Goal: Information Seeking & Learning: Learn about a topic

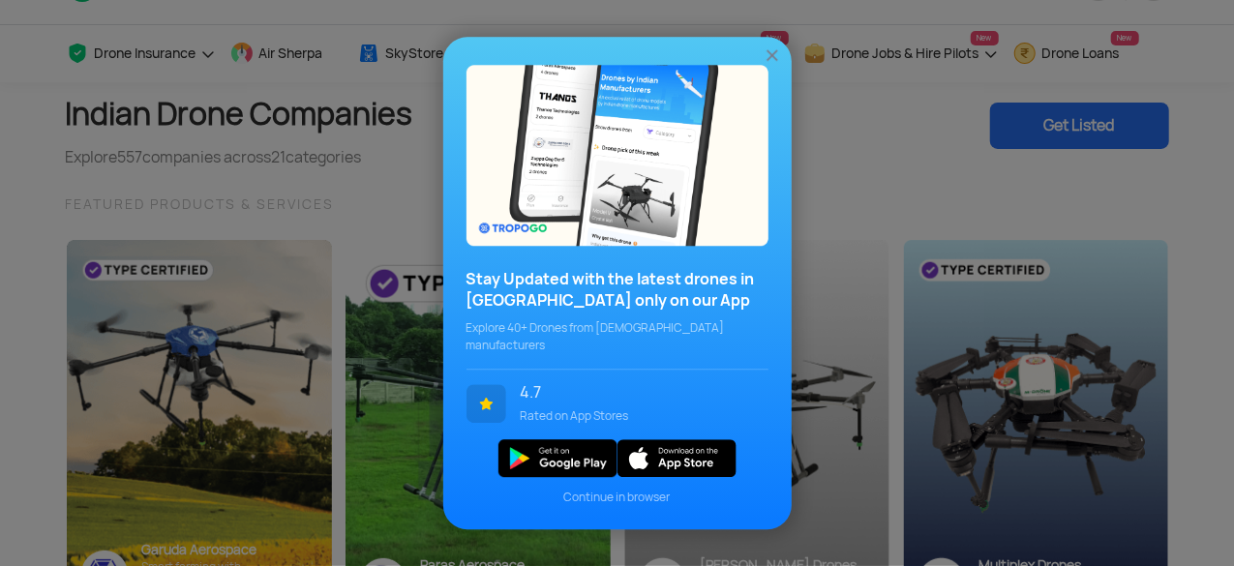
scroll to position [54, 0]
click at [770, 65] on img at bounding box center [772, 54] width 19 height 19
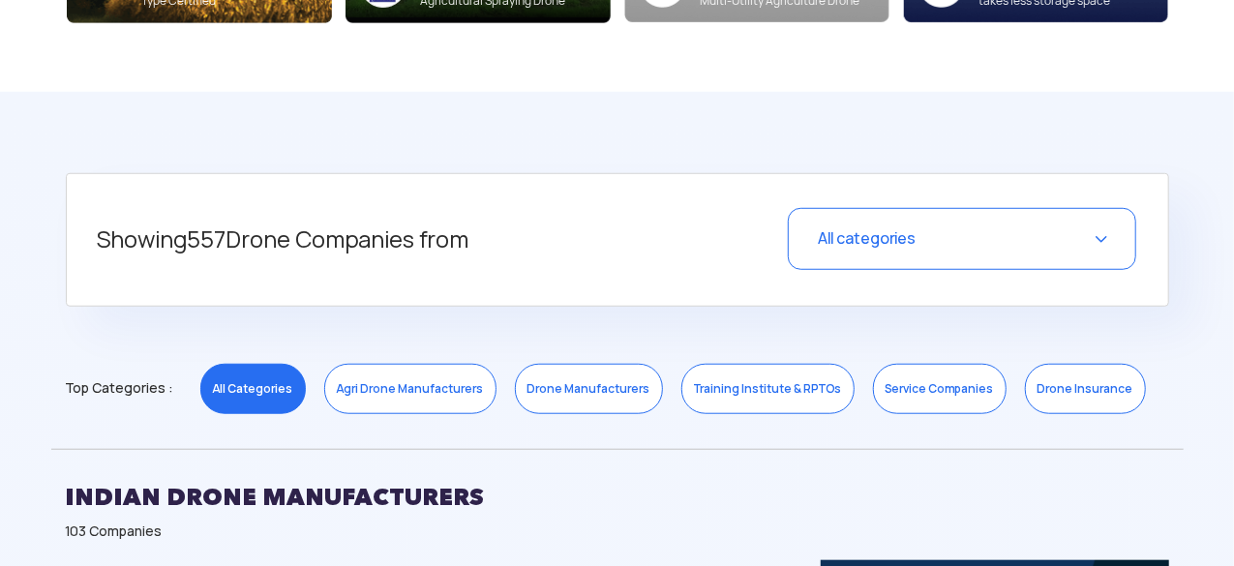
scroll to position [652, 0]
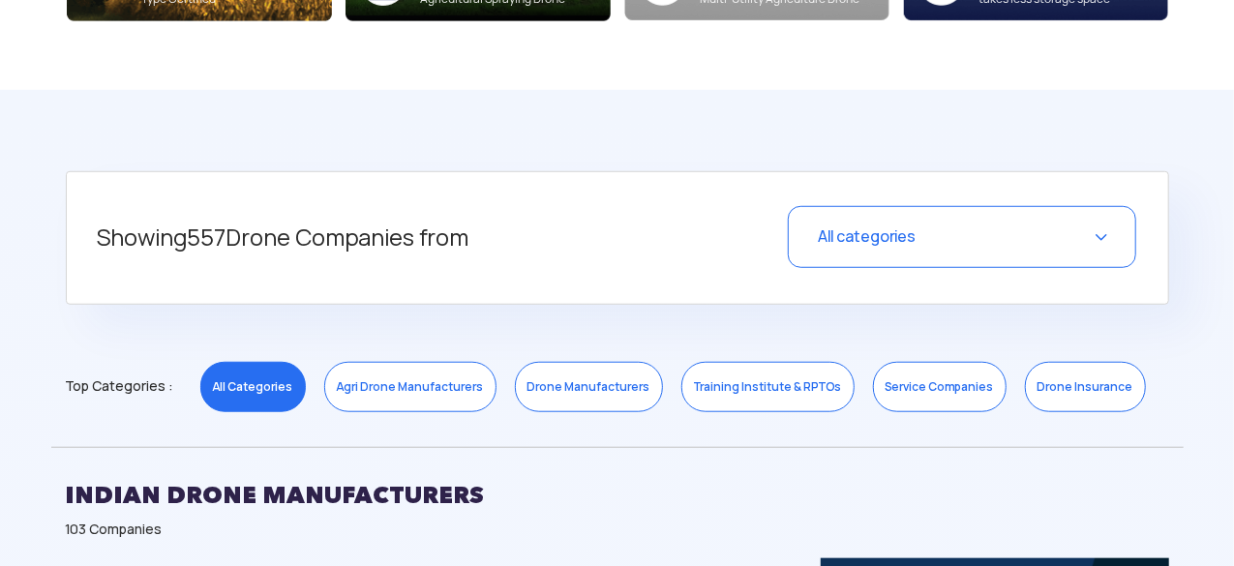
click at [987, 235] on div "All categories" at bounding box center [962, 237] width 348 height 62
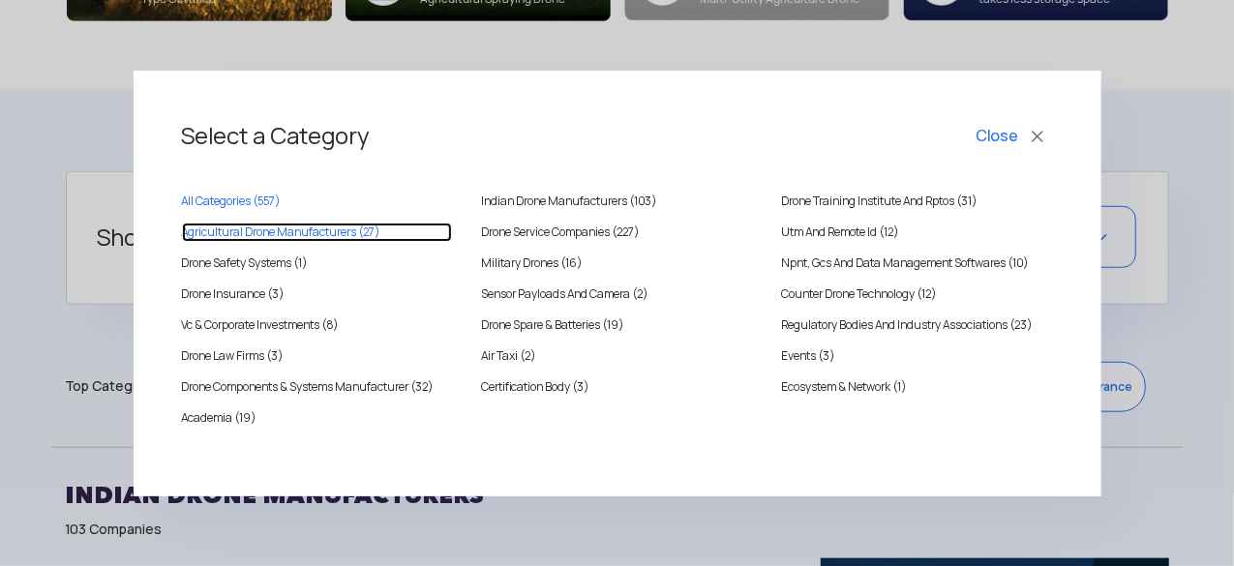
click at [354, 239] on MANUFACTURERS "Agricultural Drone Manufacturers (27)" at bounding box center [317, 232] width 271 height 19
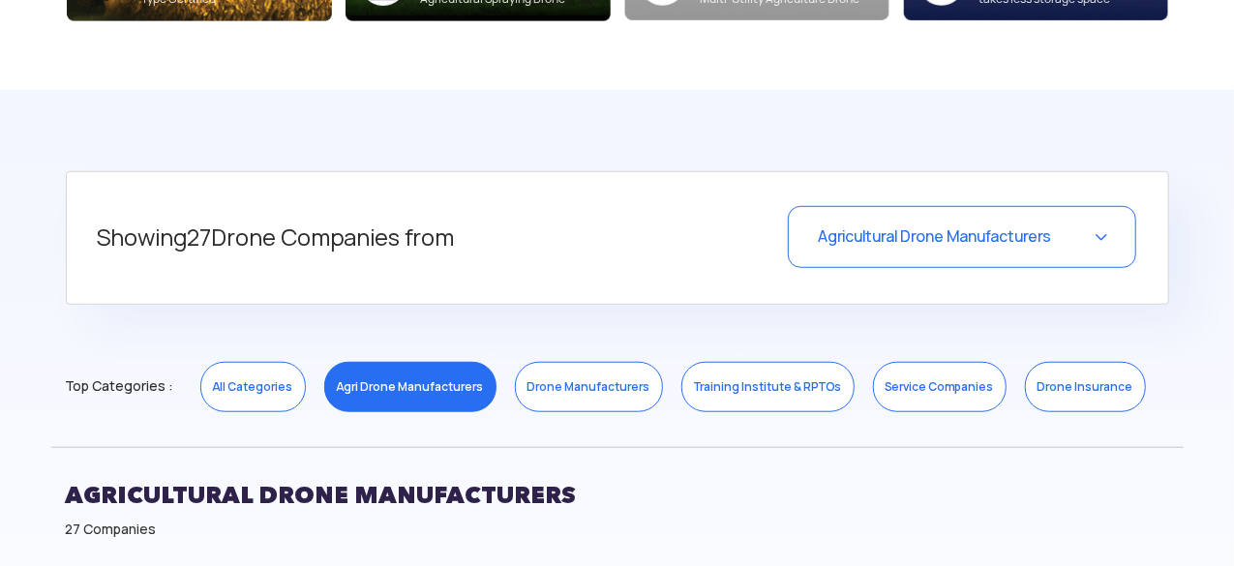
click at [416, 230] on h5 "Showing 27 Drone Companies from" at bounding box center [384, 238] width 572 height 64
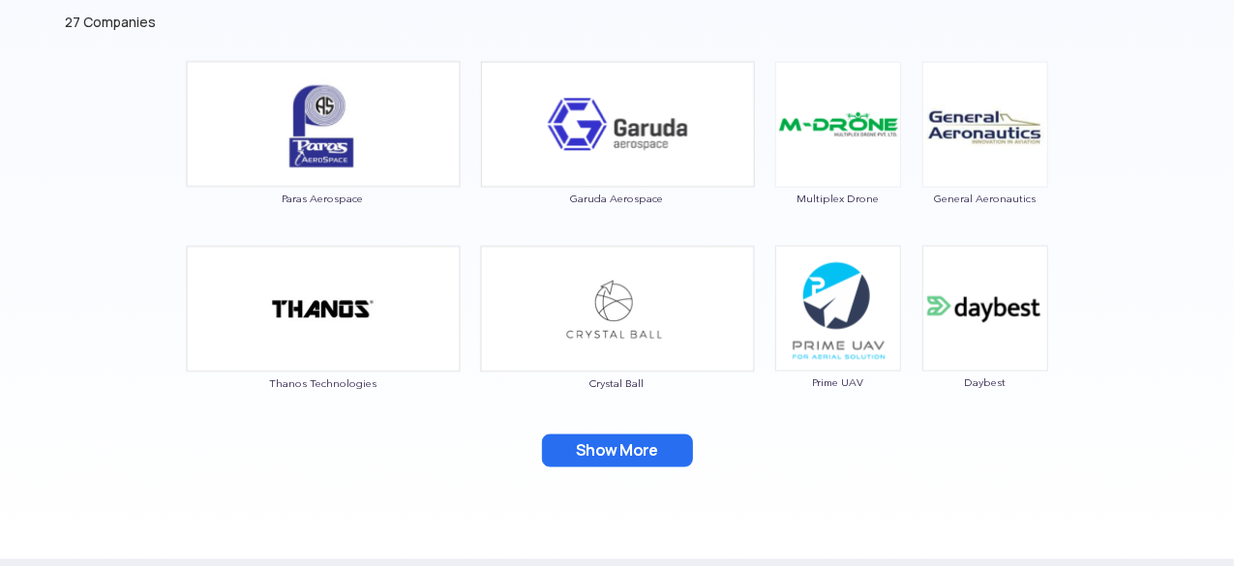
scroll to position [1161, 0]
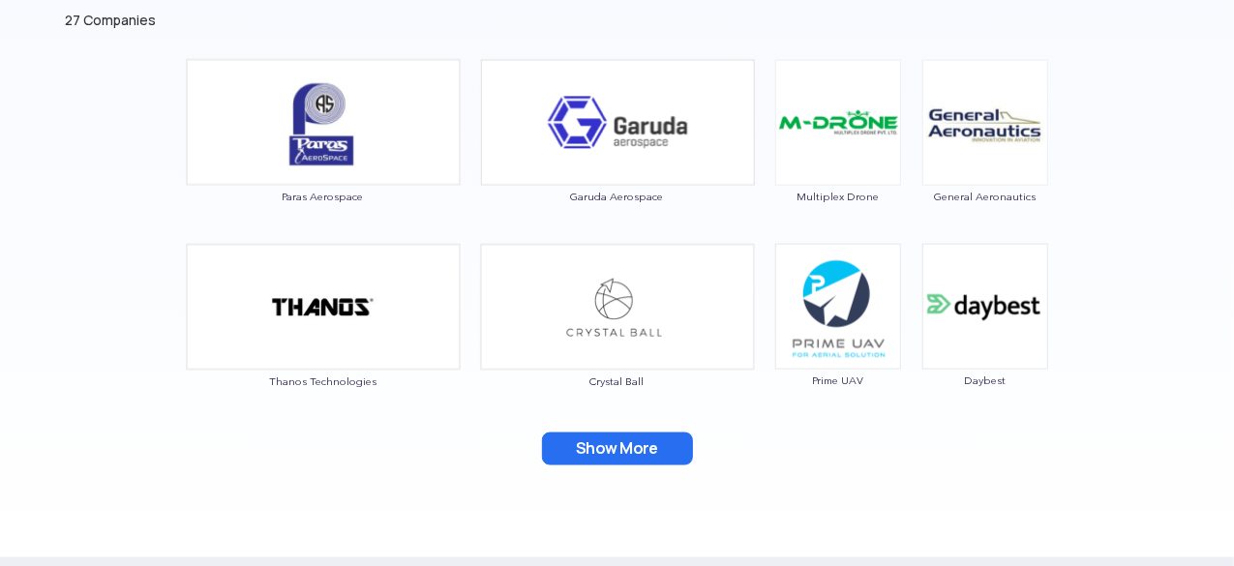
click at [619, 448] on button "Show More" at bounding box center [617, 449] width 151 height 33
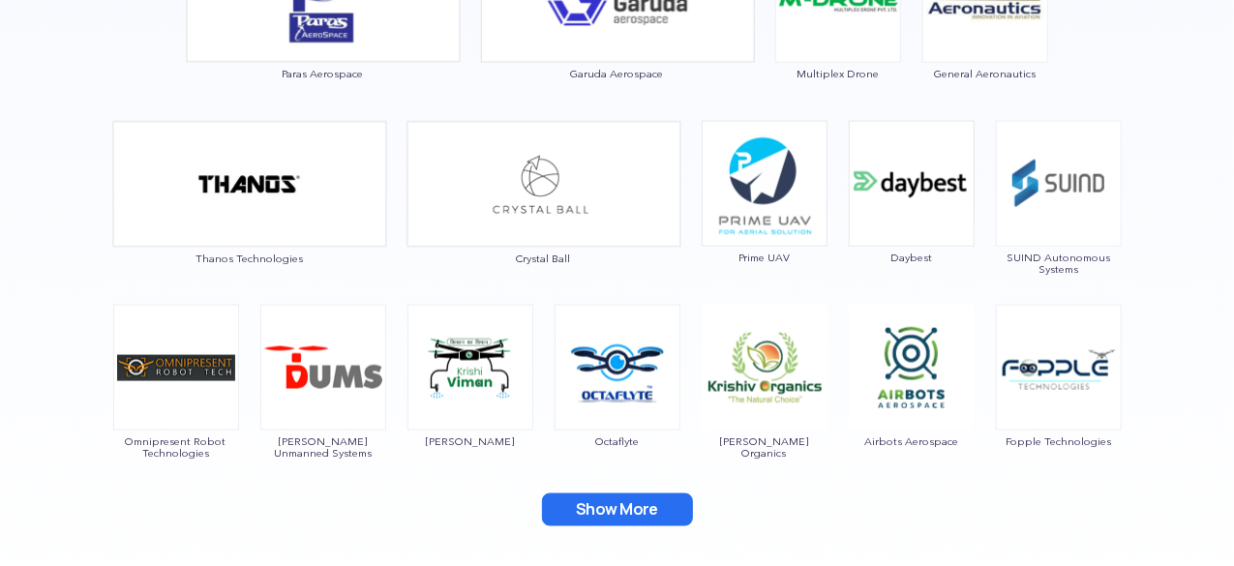
scroll to position [1404, 0]
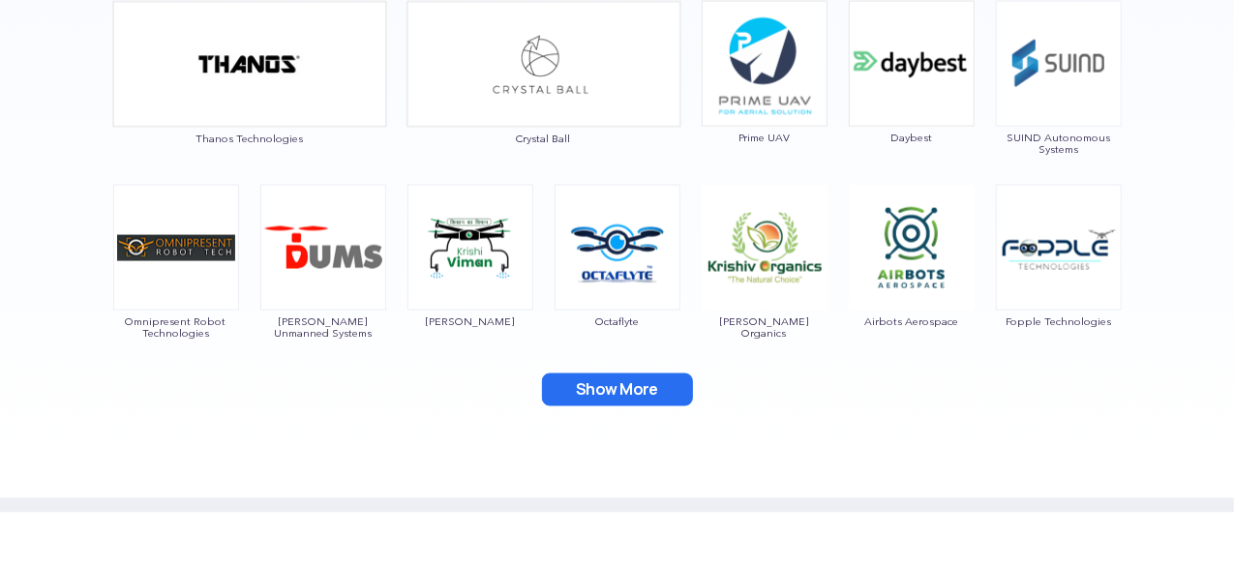
click at [634, 401] on button "Show More" at bounding box center [617, 390] width 151 height 33
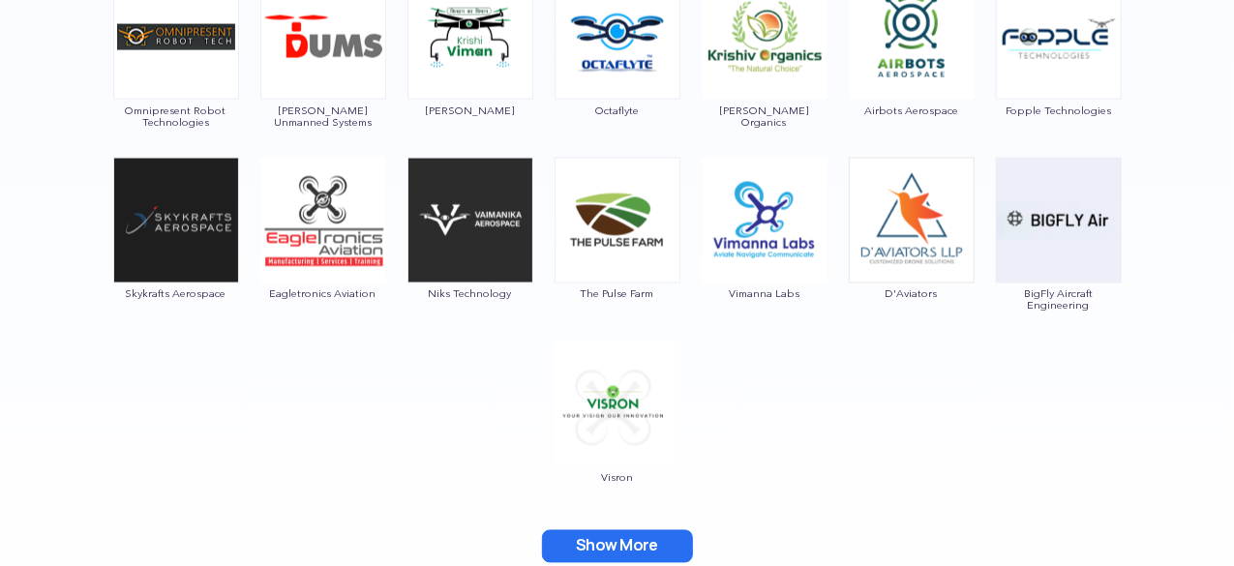
scroll to position [1618, 0]
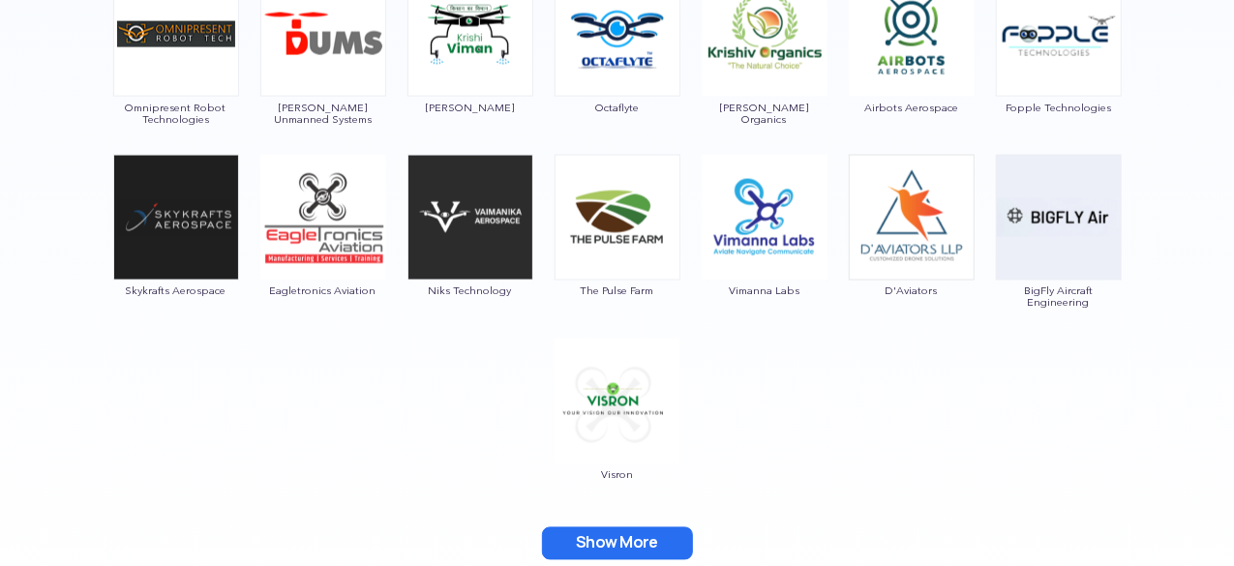
click at [617, 533] on button "Show More" at bounding box center [617, 543] width 151 height 33
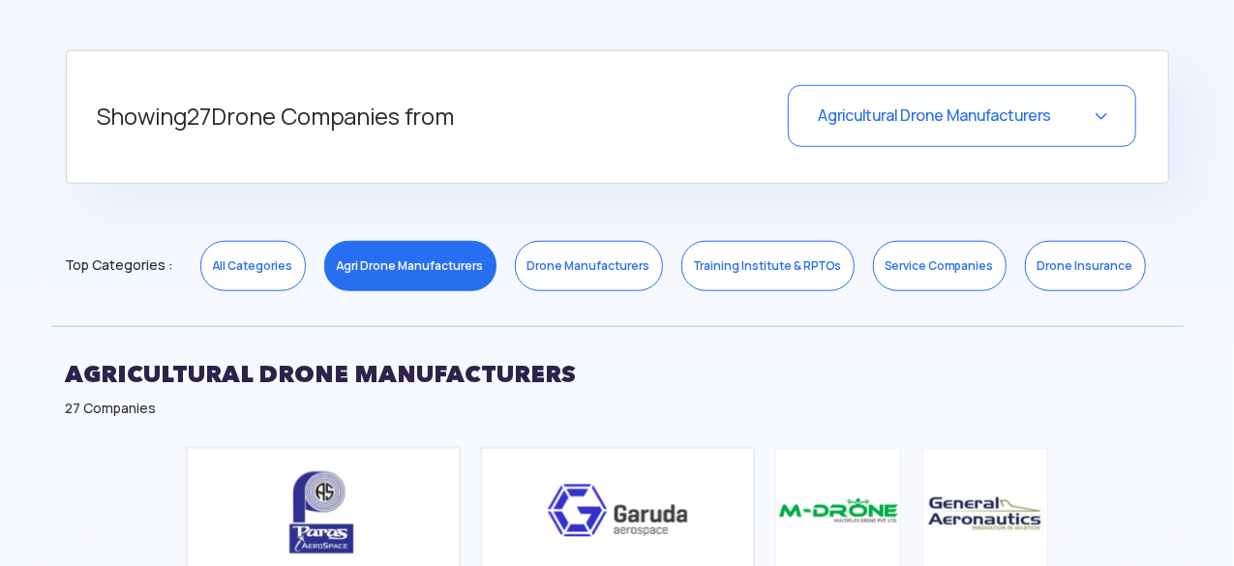
scroll to position [772, 0]
click at [954, 138] on div "Agricultural Drone Manufacturers" at bounding box center [962, 117] width 348 height 62
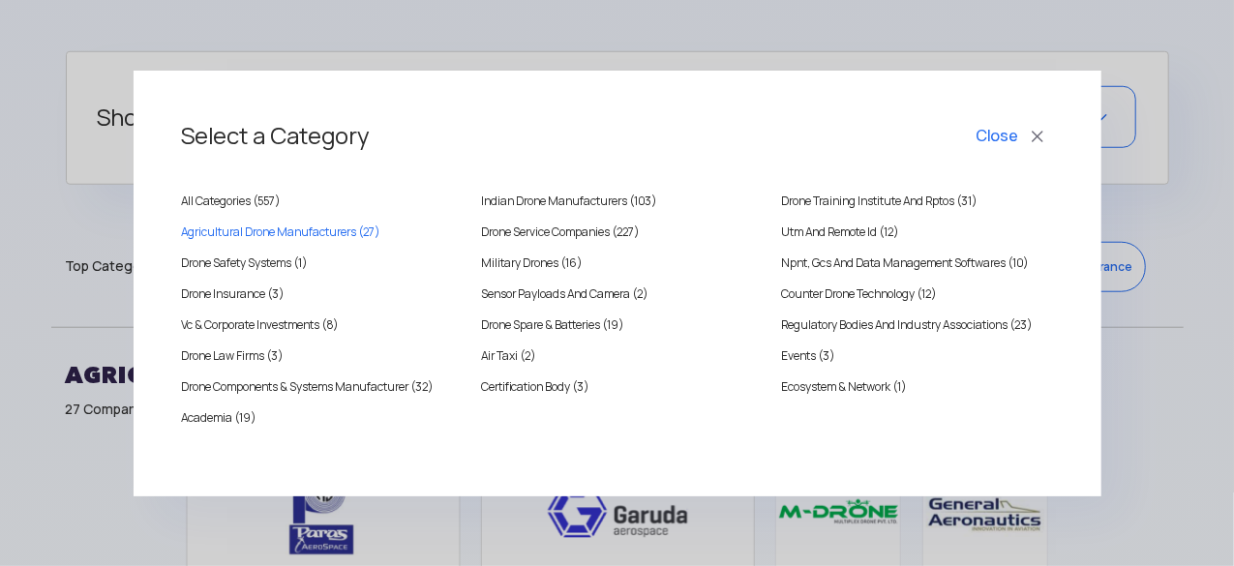
click at [1002, 141] on button "Close" at bounding box center [1013, 136] width 80 height 33
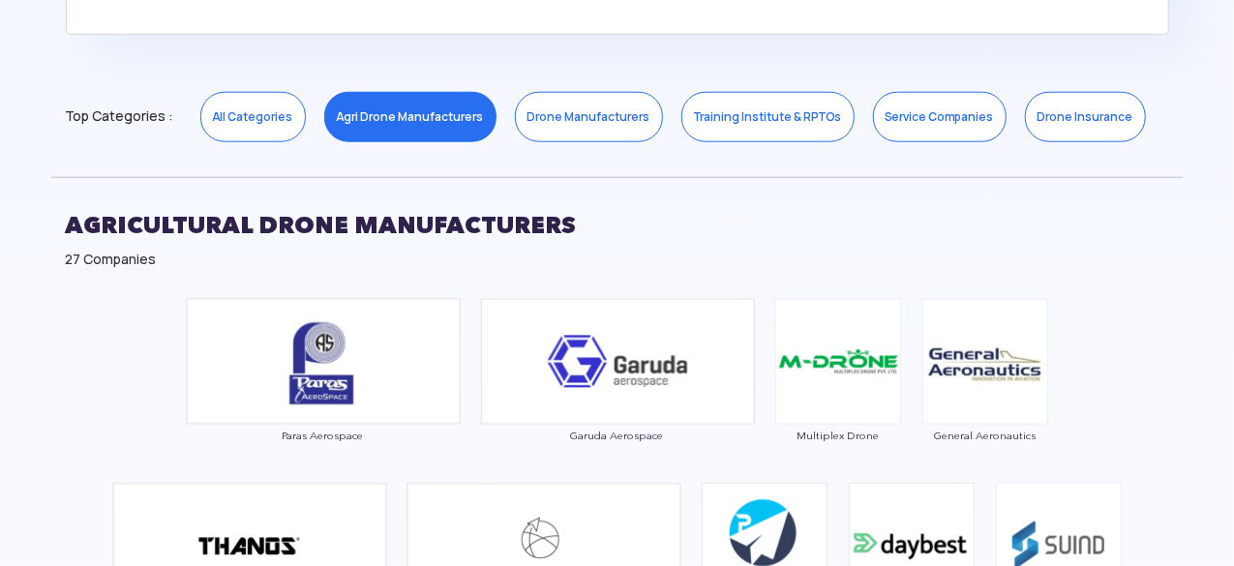
scroll to position [923, 0]
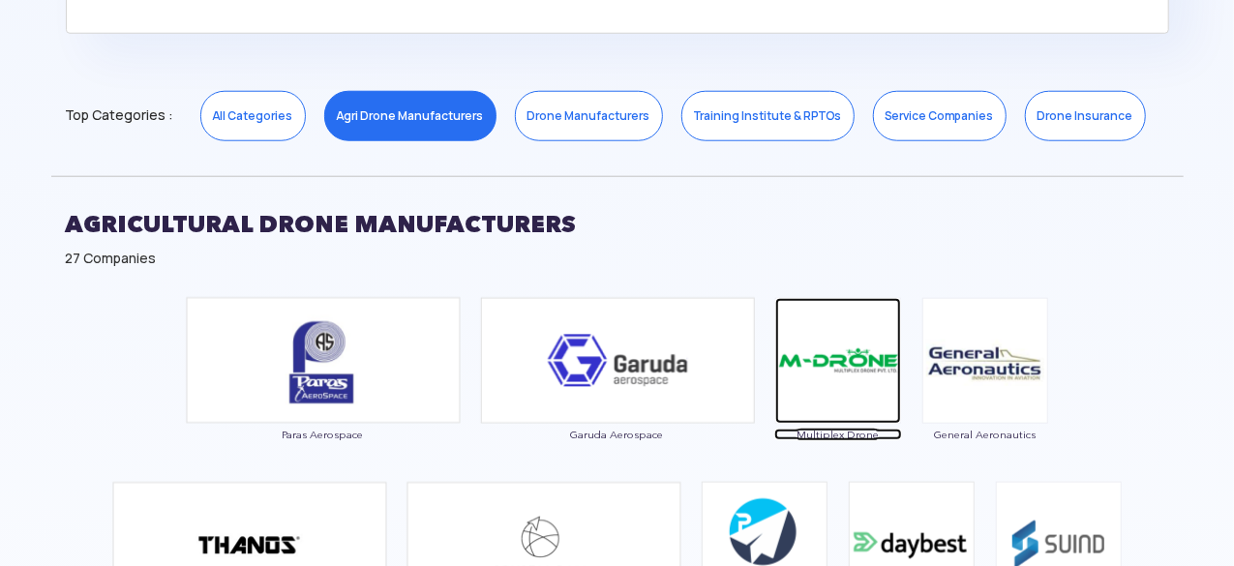
click at [836, 436] on span "Multiplex Drone" at bounding box center [838, 435] width 128 height 12
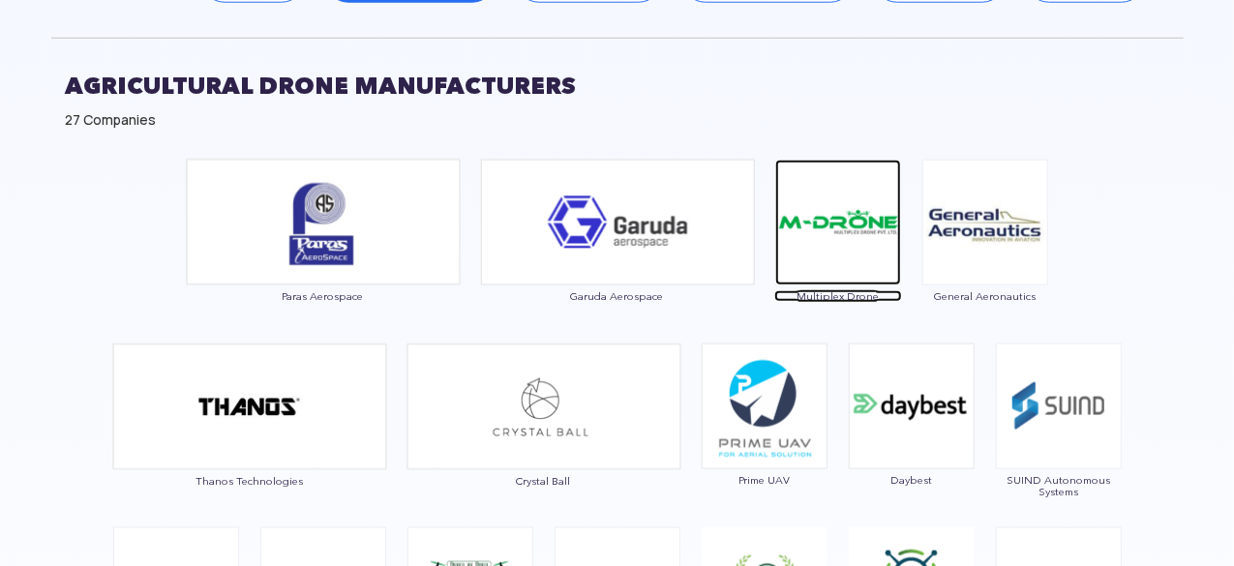
scroll to position [1063, 0]
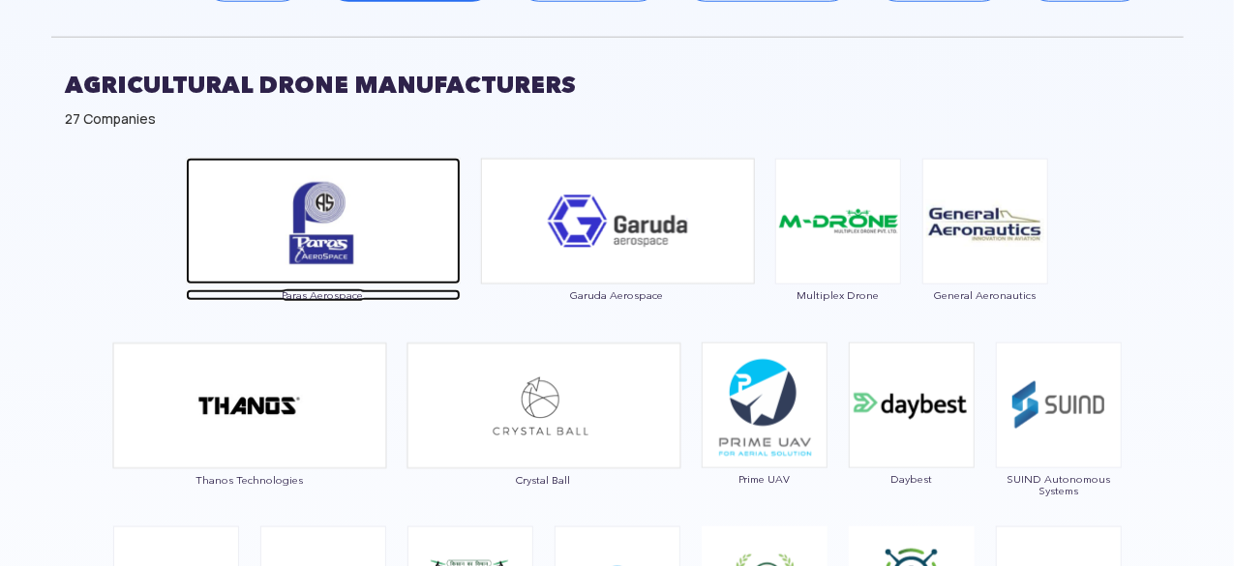
click at [315, 291] on span "Paras Aerospace" at bounding box center [323, 295] width 275 height 12
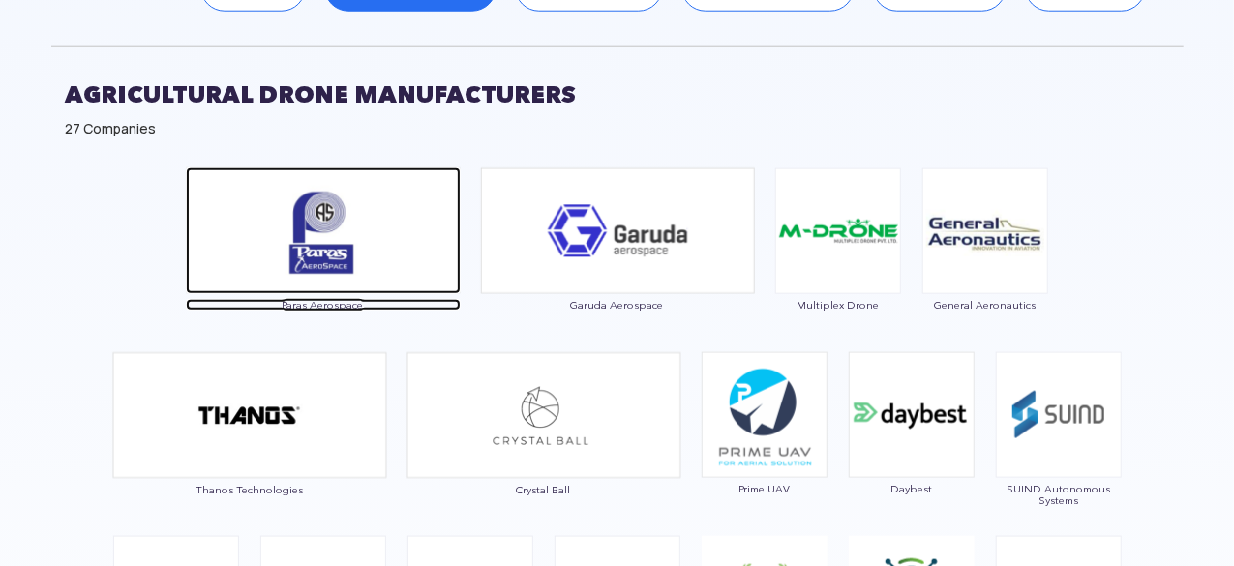
scroll to position [1049, 0]
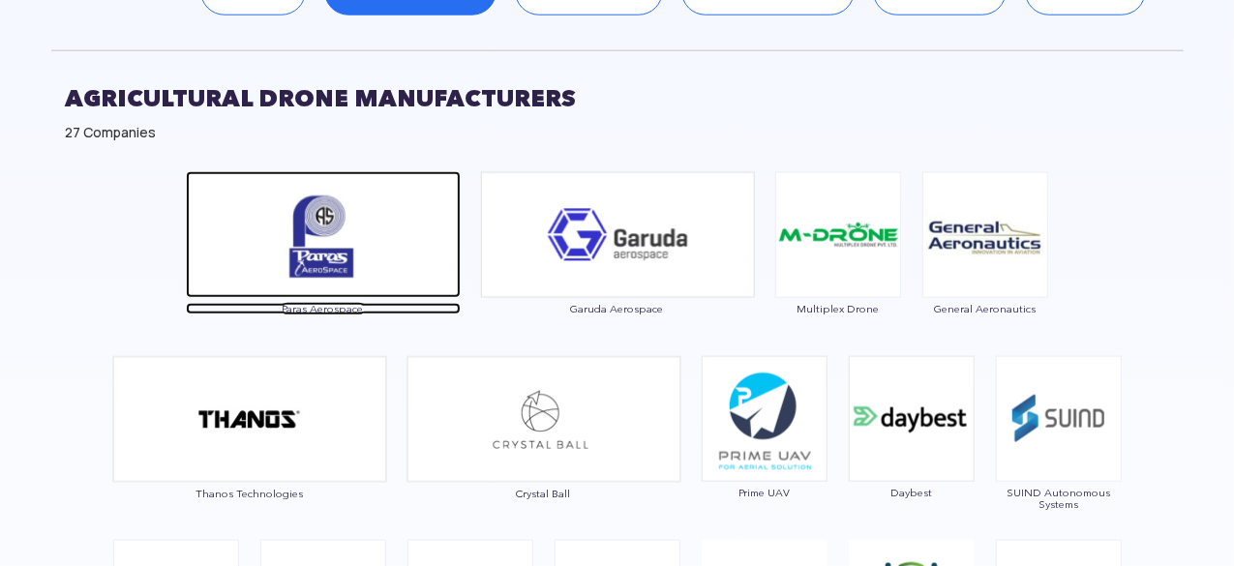
click at [348, 310] on span "Paras Aerospace" at bounding box center [323, 309] width 275 height 12
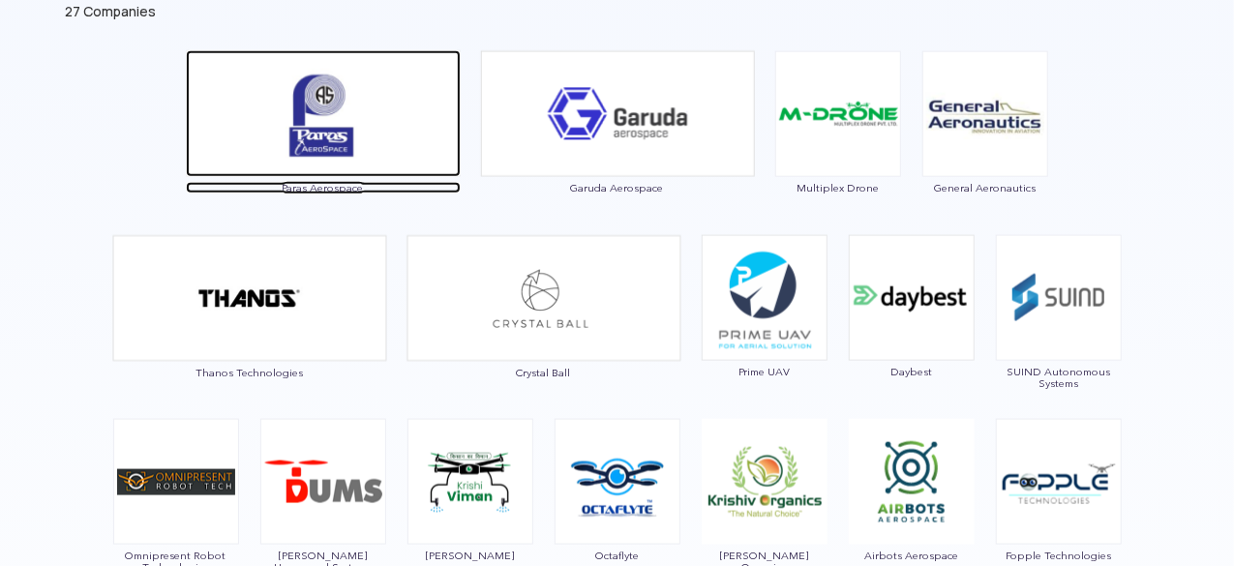
scroll to position [1171, 0]
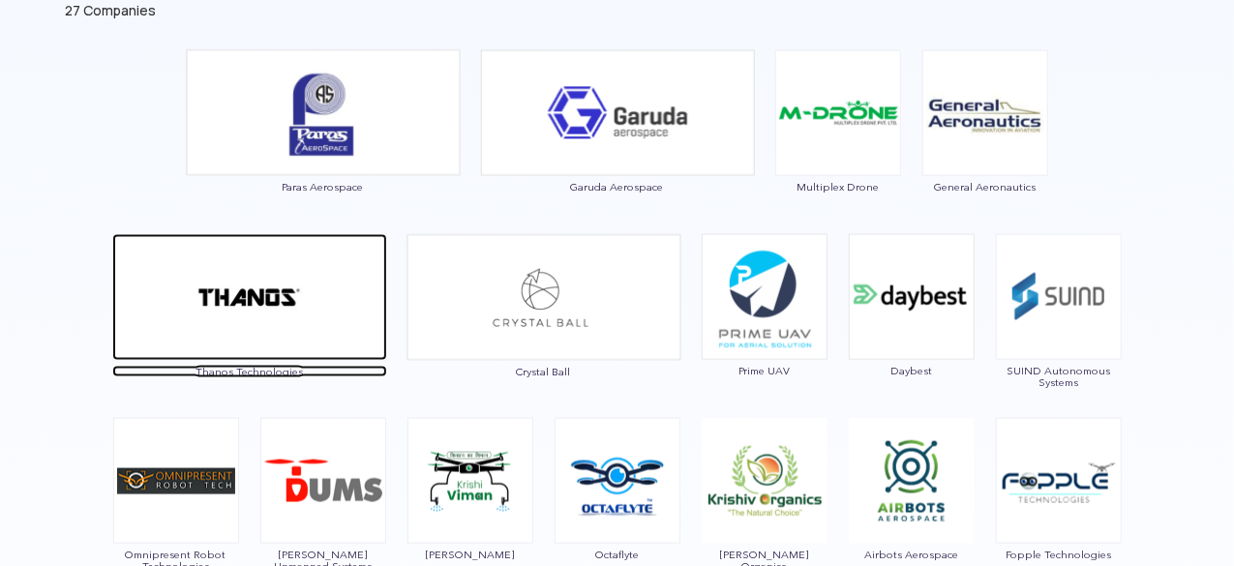
click at [273, 370] on span "Thanos Technologies" at bounding box center [249, 372] width 275 height 12
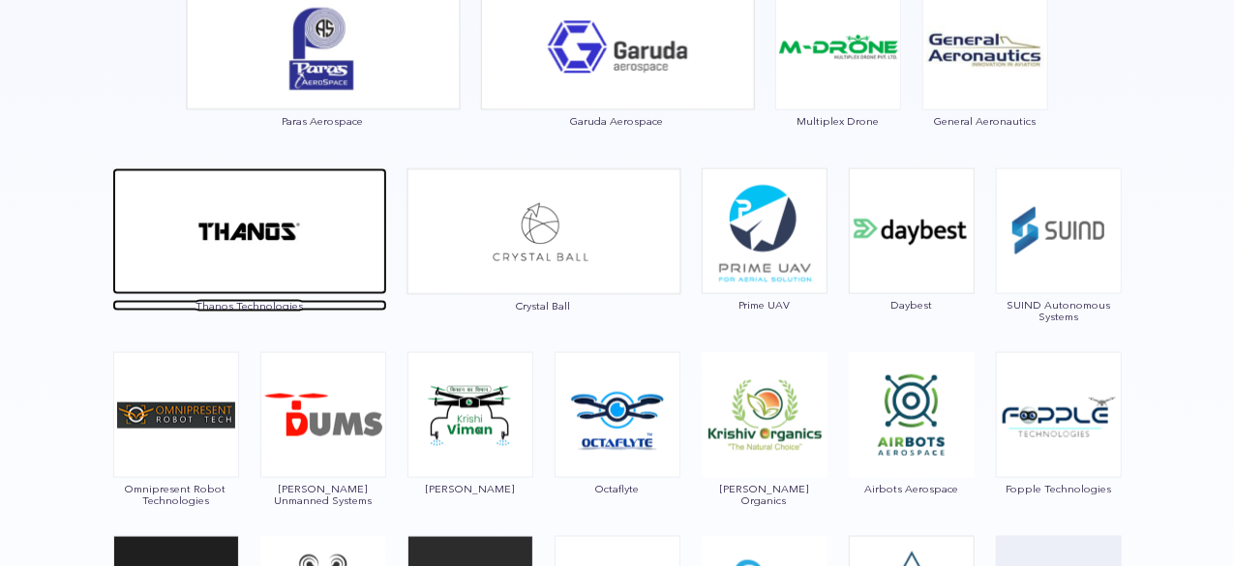
scroll to position [1241, 0]
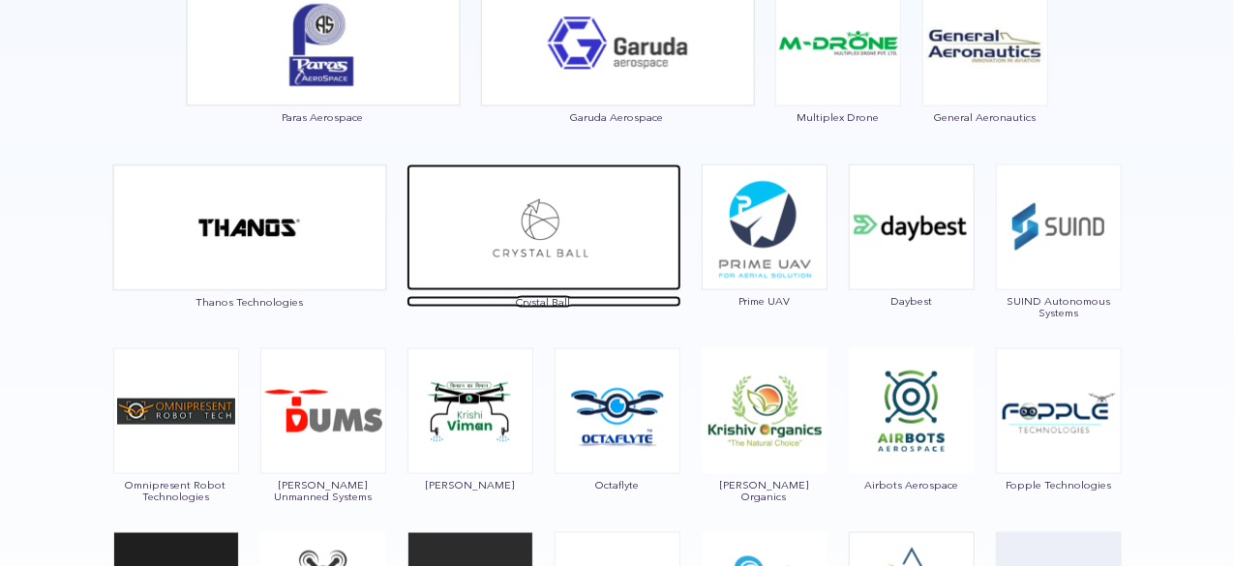
click at [546, 303] on span "Crystal Ball" at bounding box center [543, 302] width 275 height 12
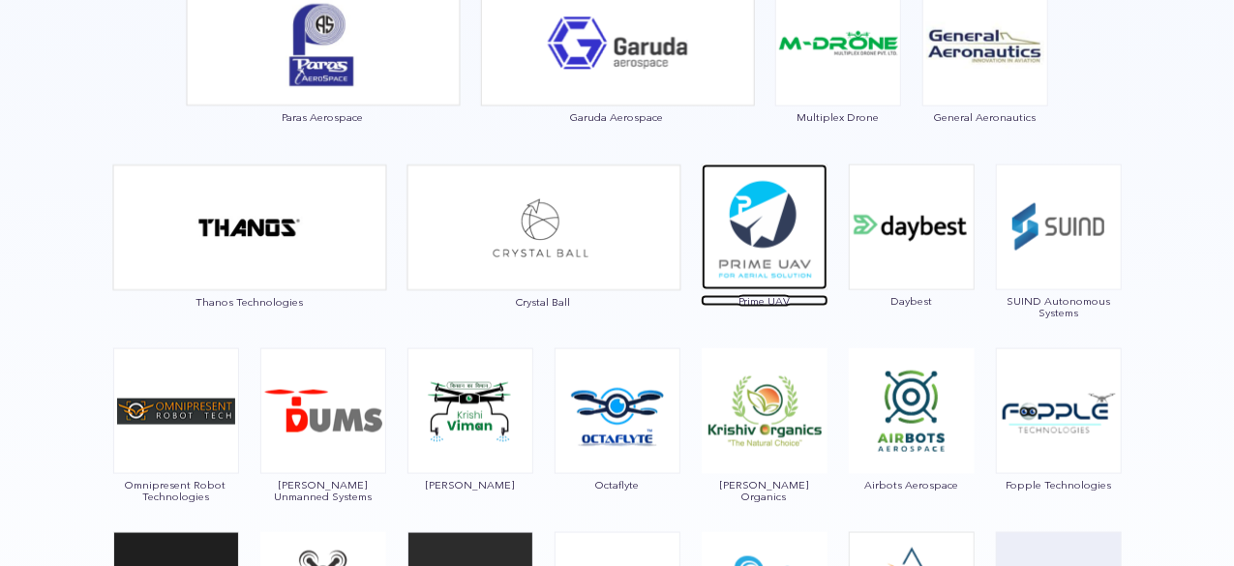
click at [772, 297] on span "Prime UAV" at bounding box center [765, 301] width 128 height 12
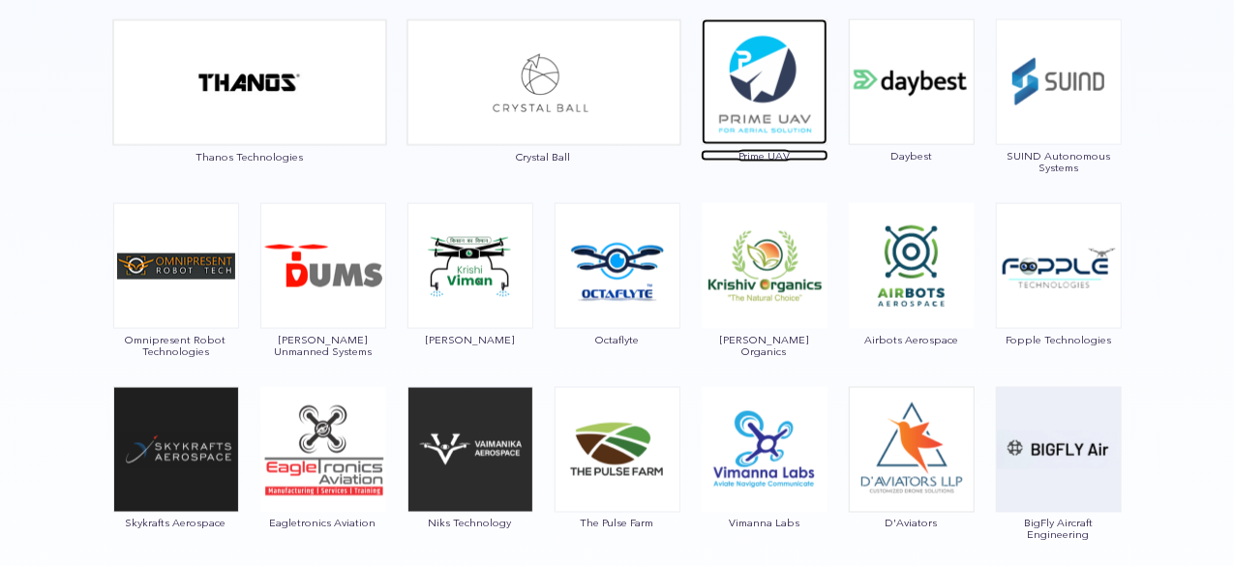
scroll to position [1419, 0]
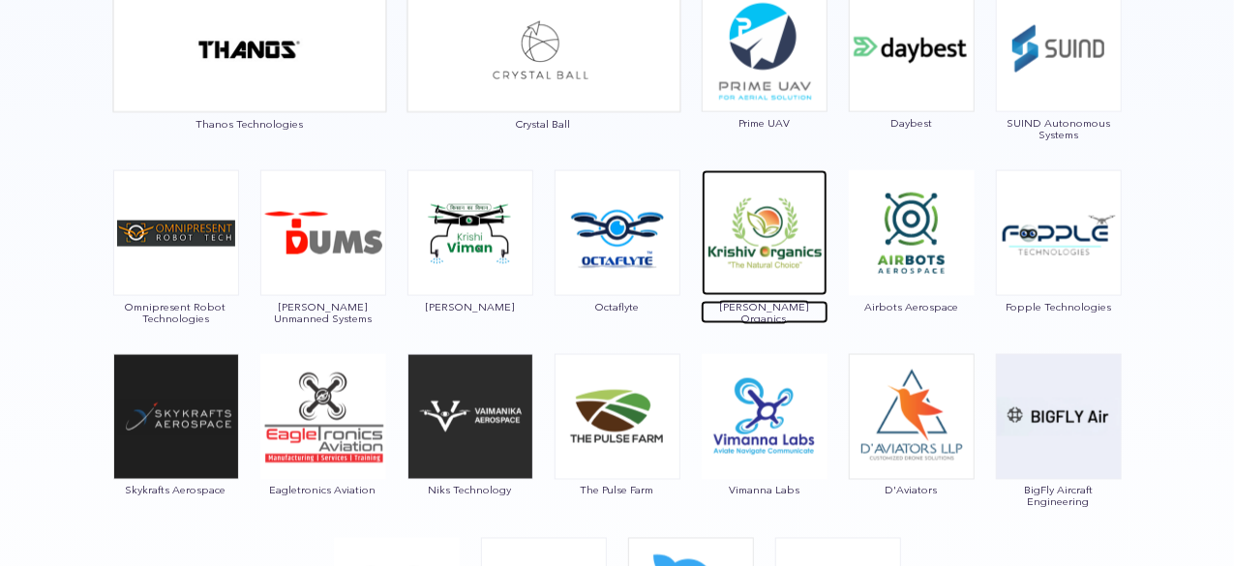
click at [749, 301] on span "[PERSON_NAME] Organics" at bounding box center [765, 312] width 128 height 23
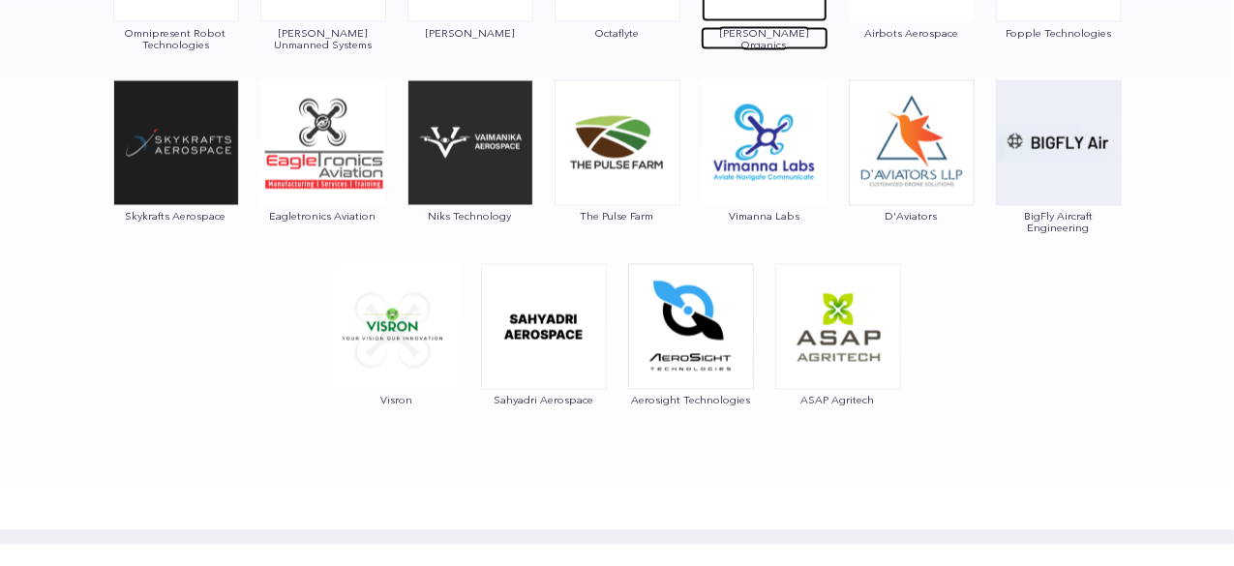
scroll to position [1694, 0]
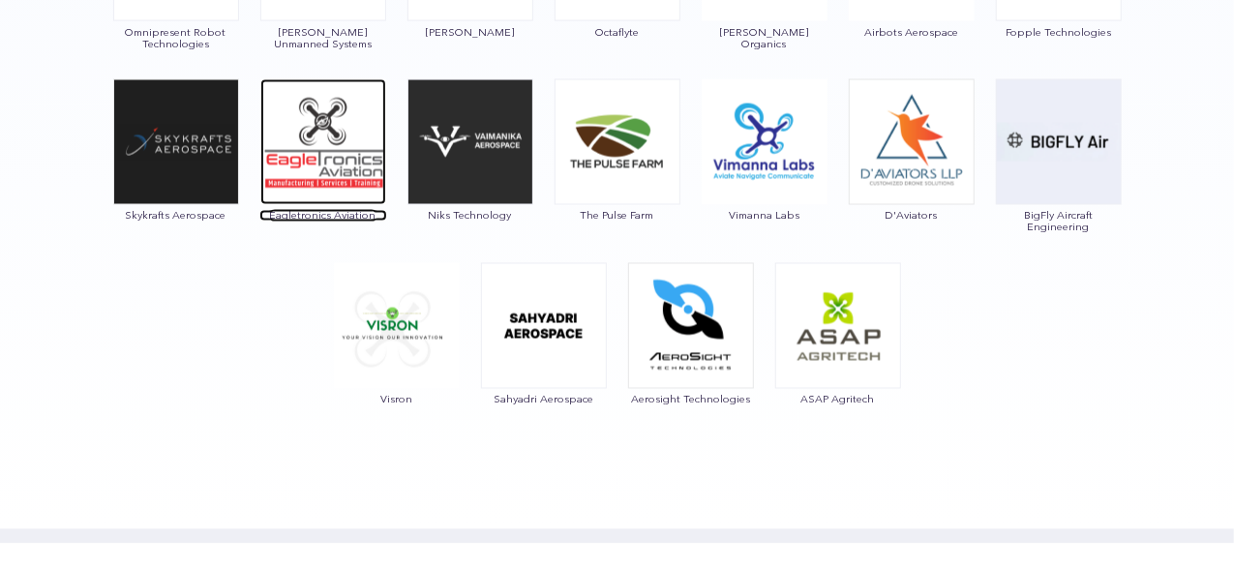
click at [333, 210] on span "Eagletronics Aviation" at bounding box center [323, 216] width 128 height 12
